Goal: Task Accomplishment & Management: Manage account settings

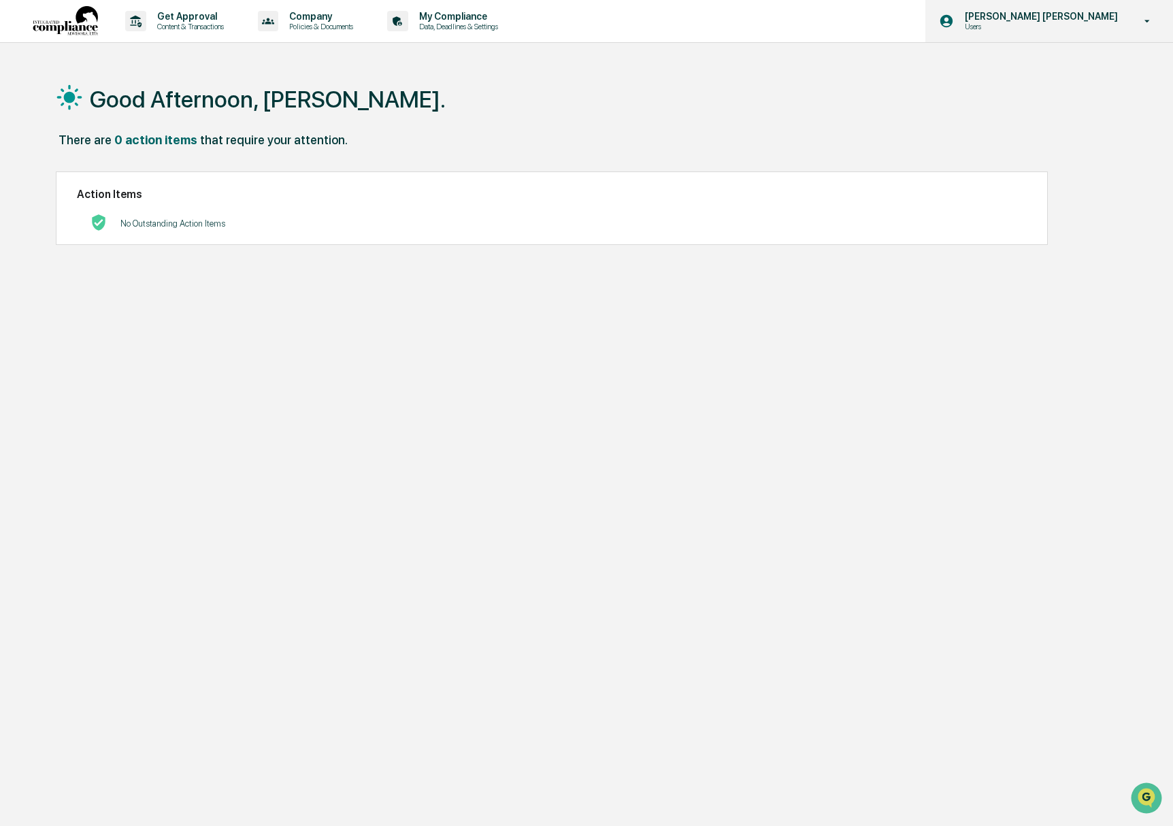
click at [1085, 21] on p "[PERSON_NAME] [PERSON_NAME]" at bounding box center [1039, 16] width 171 height 11
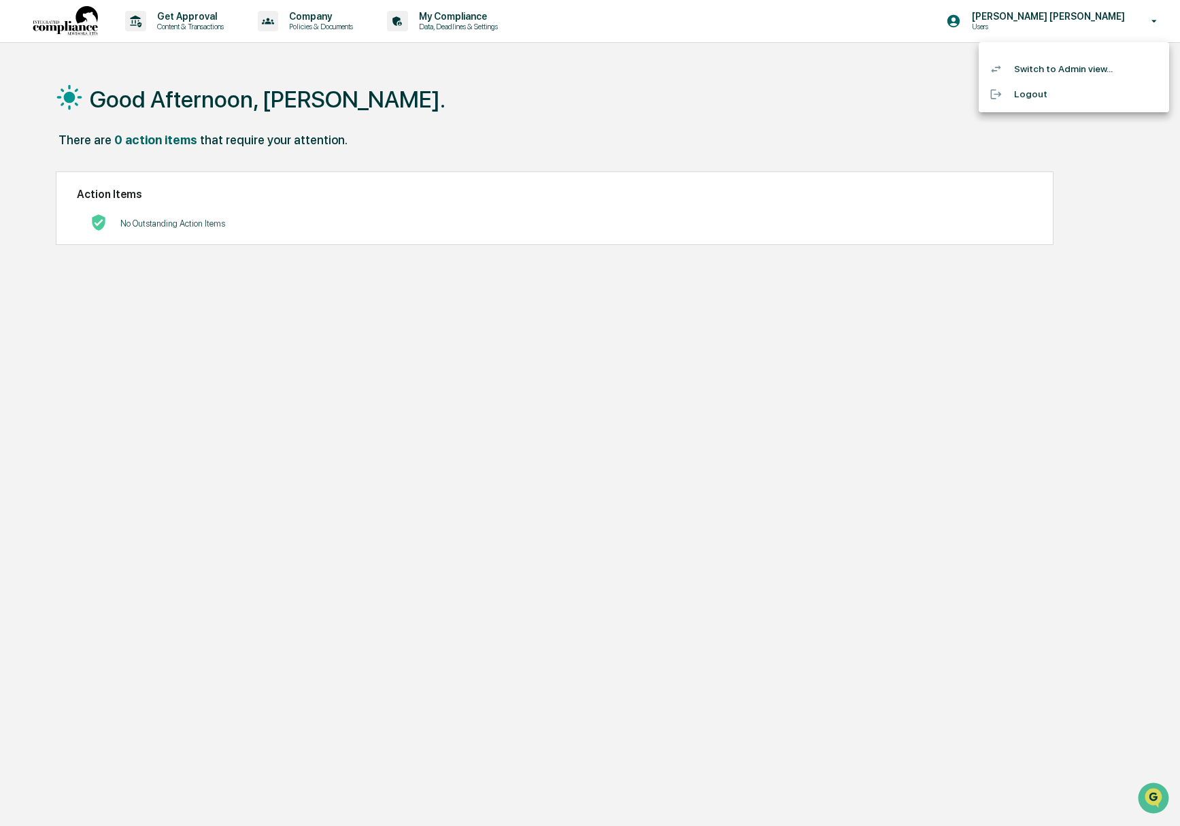
click at [1068, 62] on li "Switch to Admin view..." at bounding box center [1074, 68] width 190 height 25
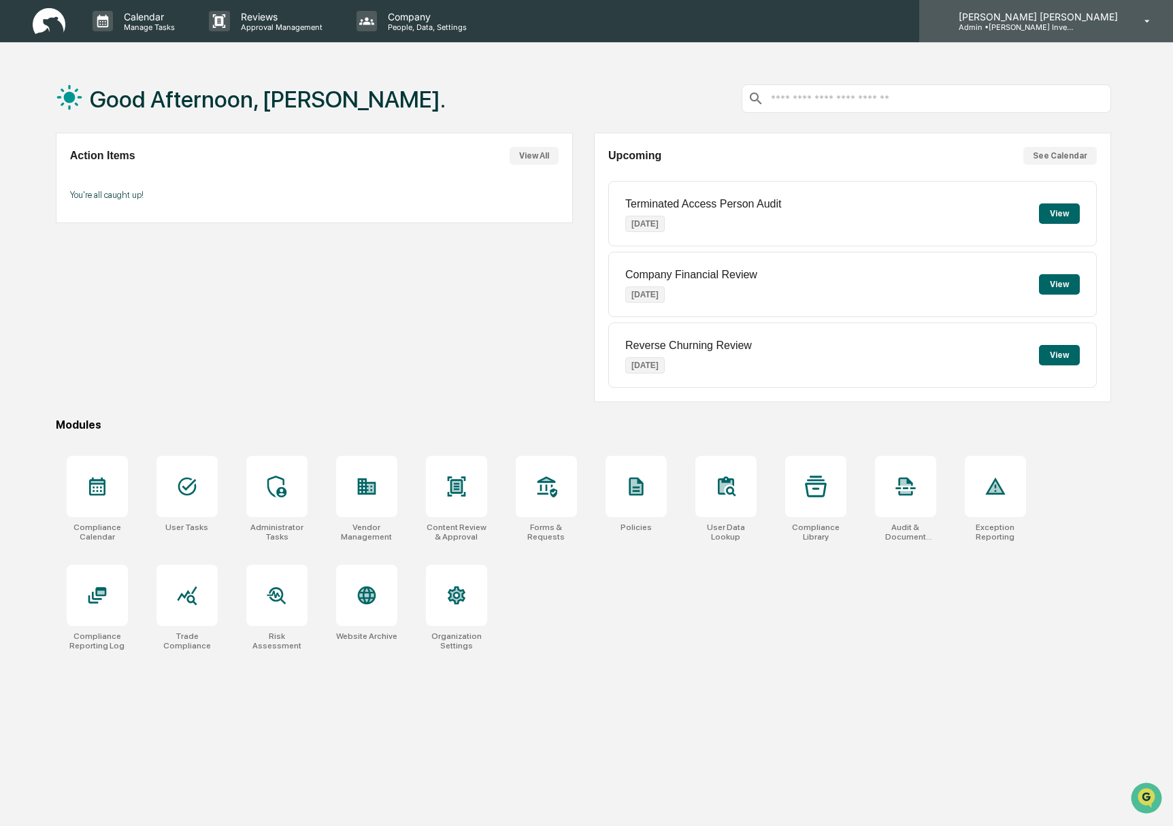
click at [1100, 19] on p "[PERSON_NAME] [PERSON_NAME]" at bounding box center [1035, 17] width 177 height 12
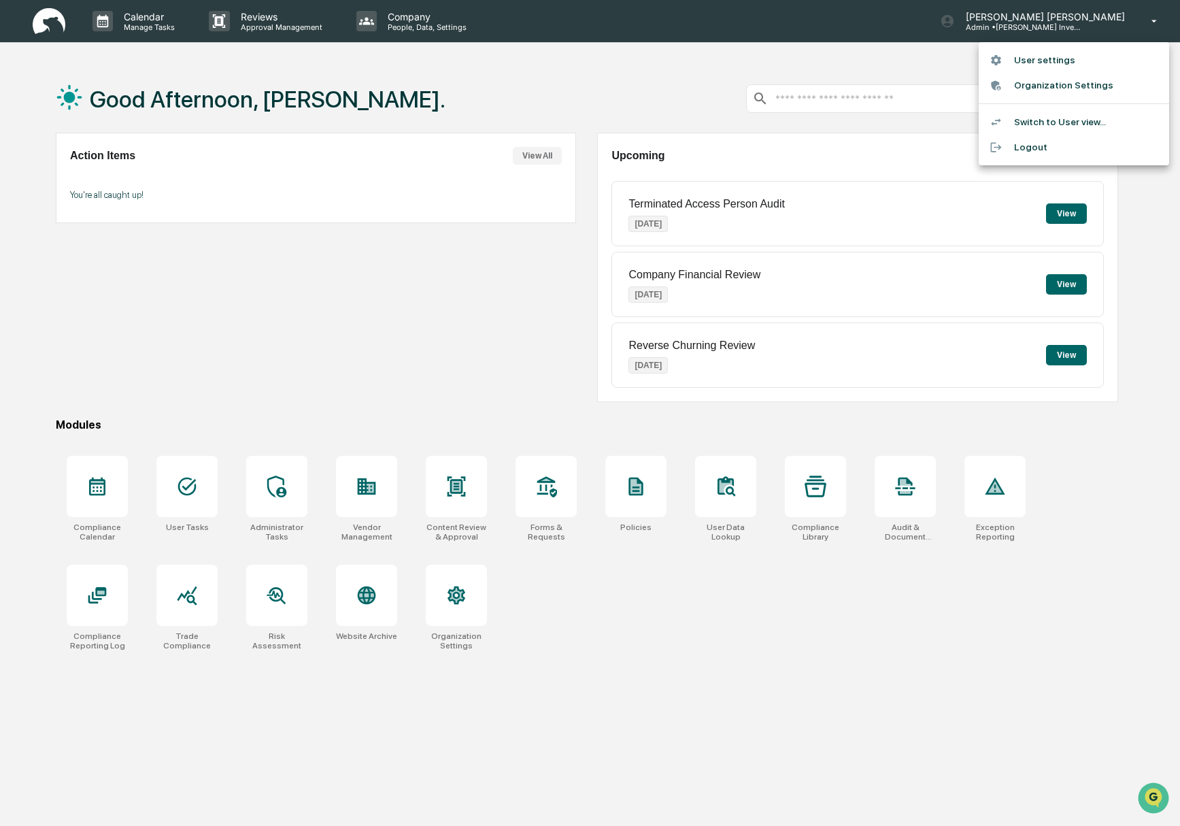
click at [1064, 119] on li "Switch to User view..." at bounding box center [1074, 122] width 190 height 25
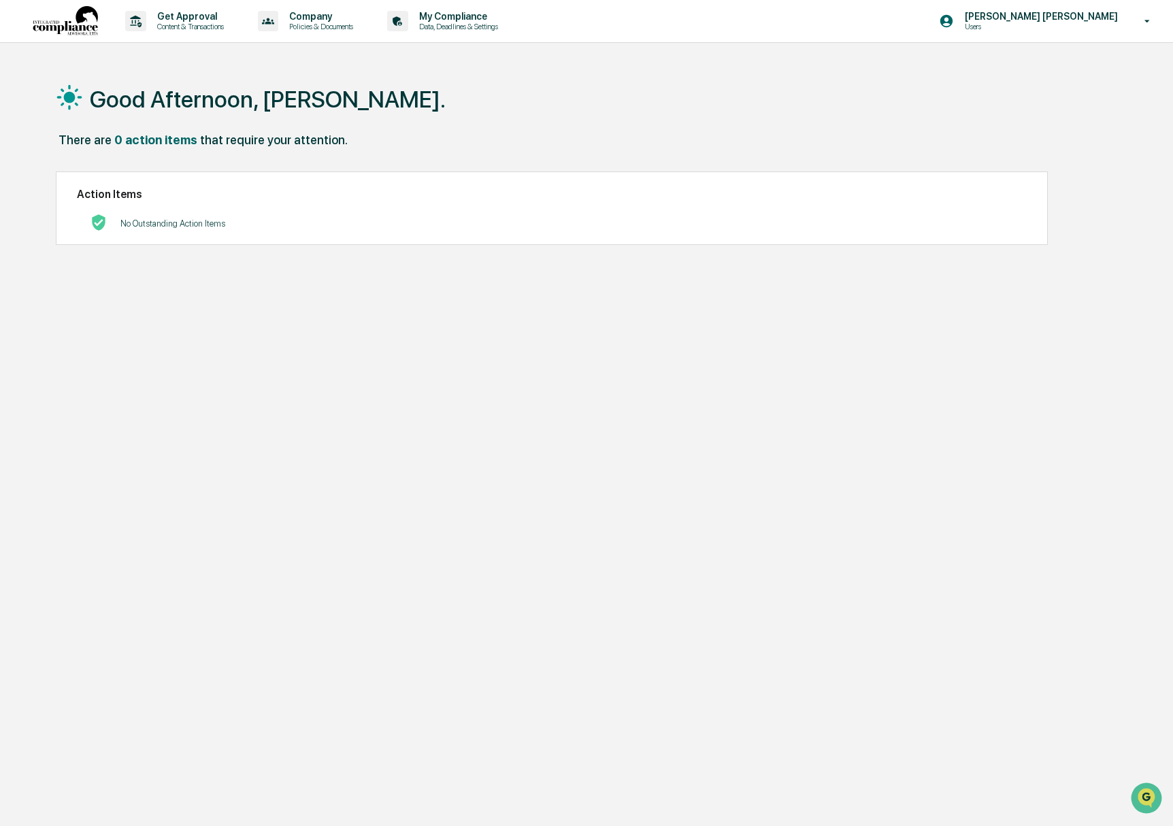
click at [358, 110] on div "Good Afternoon, [PERSON_NAME]." at bounding box center [584, 99] width 1056 height 68
click at [505, 31] on p "Data, Deadlines & Settings" at bounding box center [456, 27] width 97 height 10
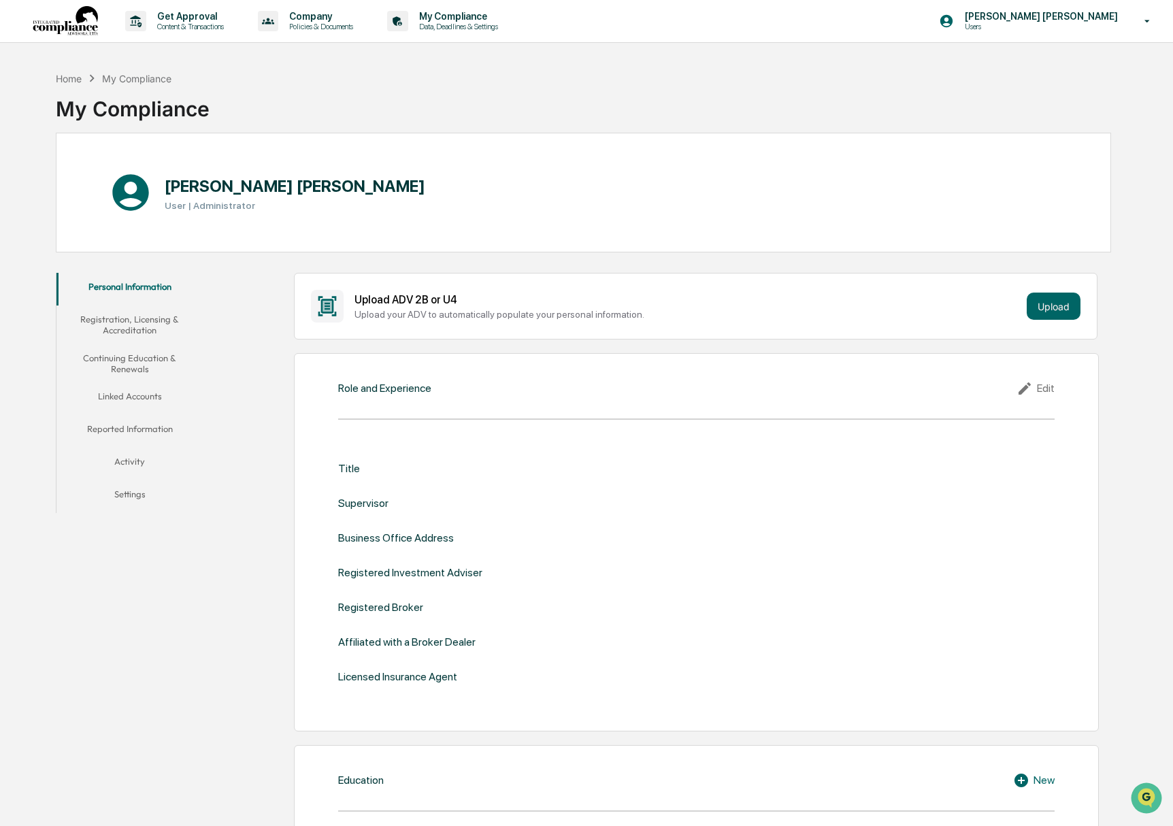
click at [142, 396] on button "Linked Accounts" at bounding box center [129, 398] width 147 height 33
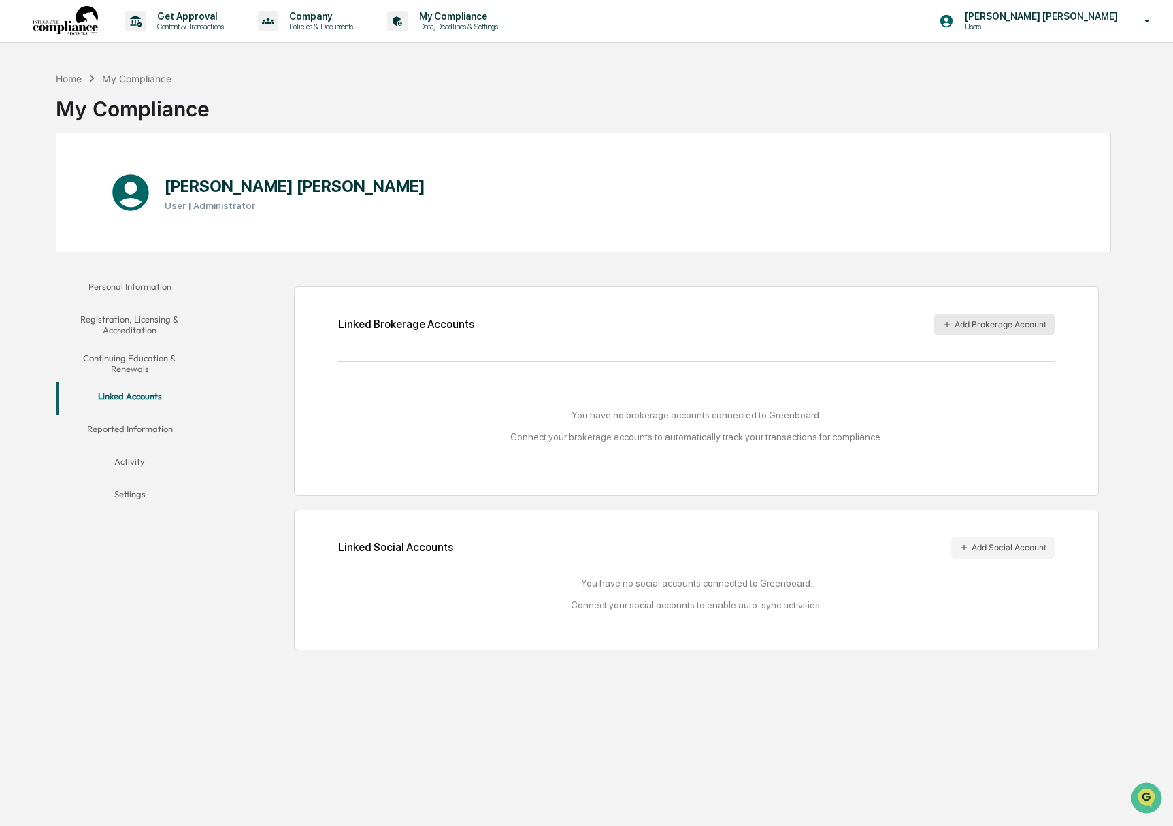
click at [1018, 323] on button "Add Brokerage Account" at bounding box center [994, 325] width 120 height 22
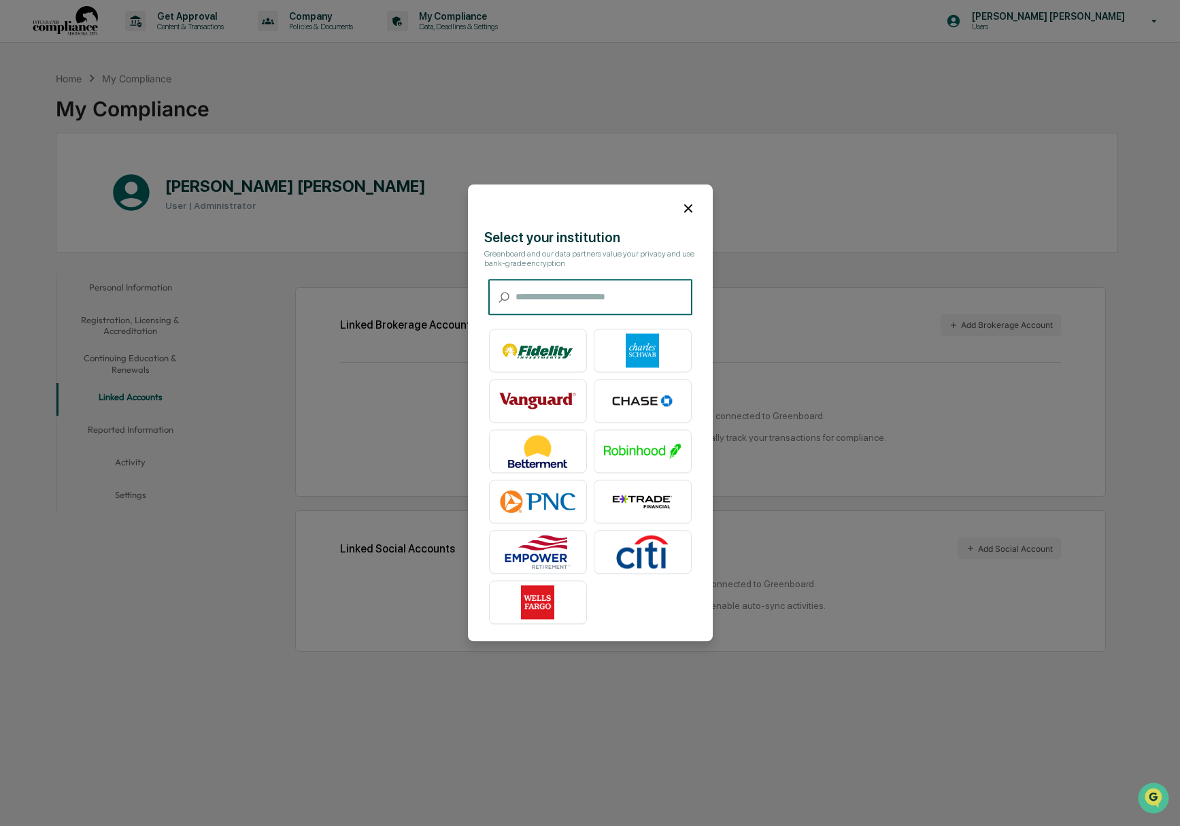
click at [691, 208] on icon at bounding box center [688, 208] width 15 height 15
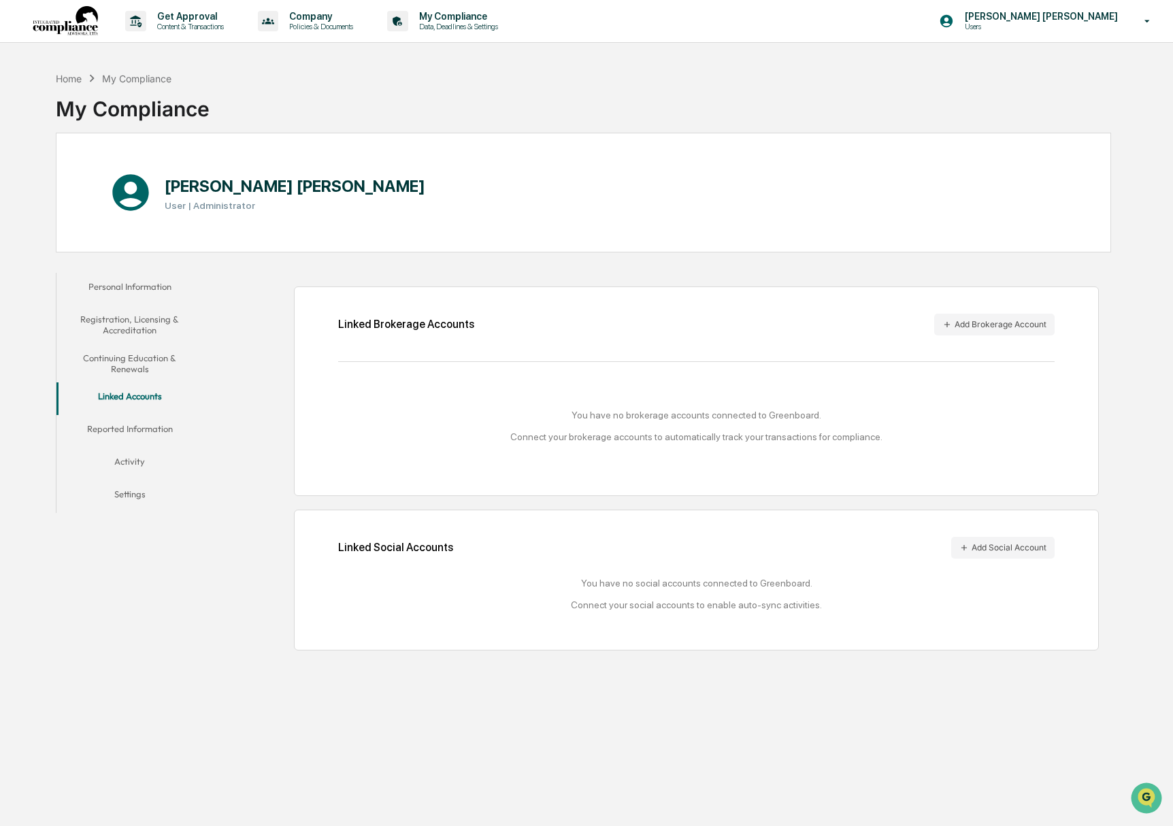
click at [832, 236] on div "[PERSON_NAME] [PERSON_NAME] User | Administrator" at bounding box center [584, 193] width 1056 height 120
click at [554, 123] on div "Home My Compliance My Compliance" at bounding box center [584, 99] width 1056 height 68
